Goal: Task Accomplishment & Management: Use online tool/utility

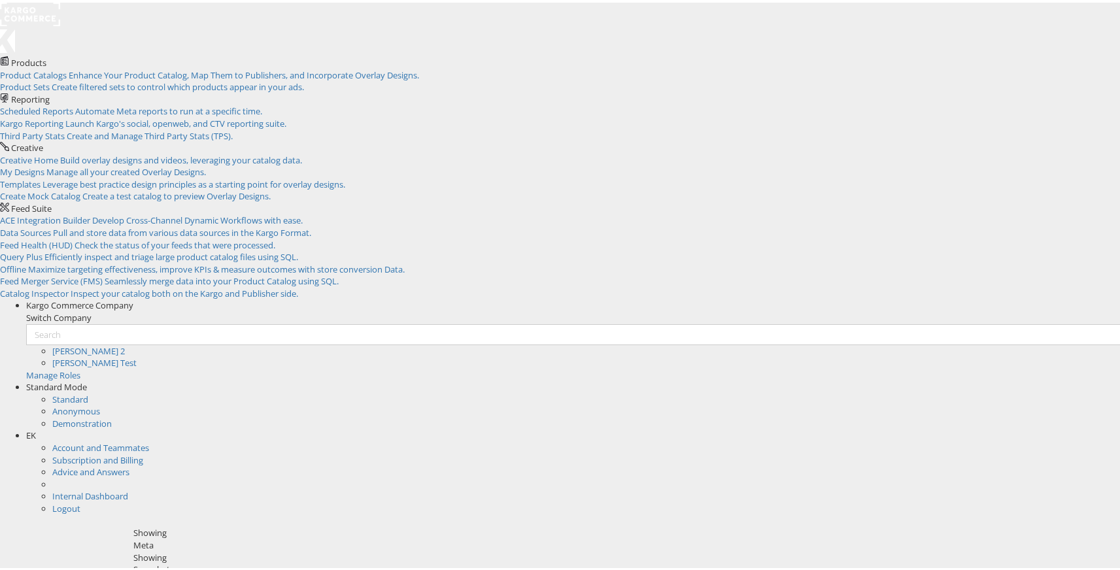
click at [36, 427] on span "EK" at bounding box center [31, 433] width 10 height 12
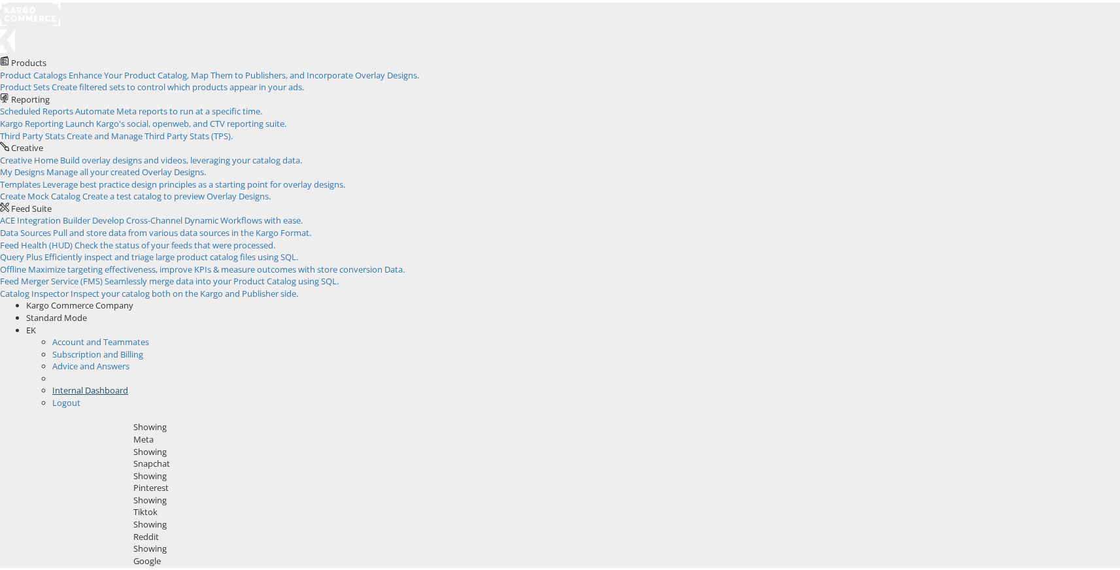
click at [128, 382] on link "Internal Dashboard" at bounding box center [90, 388] width 76 height 12
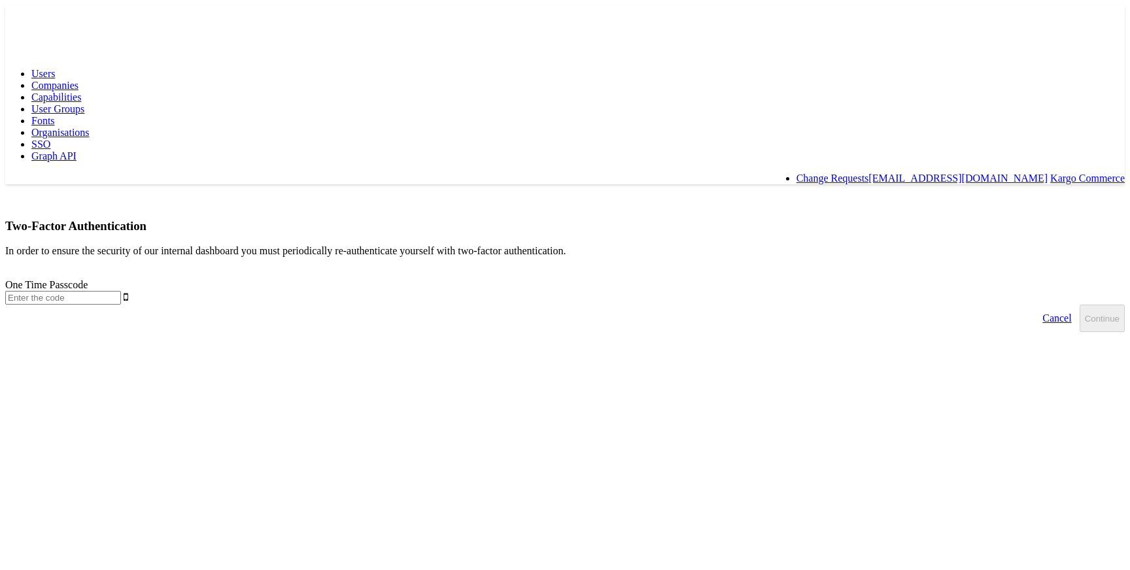
click at [121, 291] on input "text" at bounding box center [63, 298] width 116 height 14
type input "662578"
click at [1079, 305] on button "Continue" at bounding box center [1101, 318] width 45 height 27
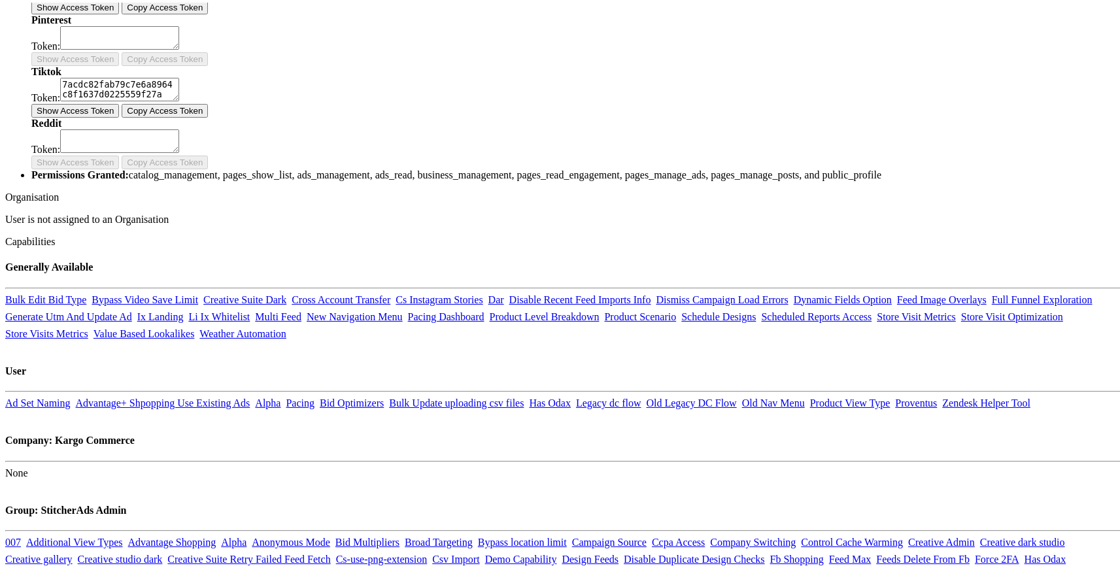
scroll to position [499, 0]
